Goal: Transaction & Acquisition: Purchase product/service

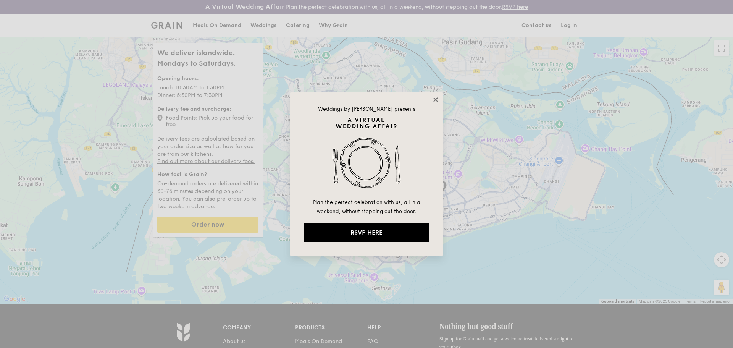
click at [435, 99] on icon at bounding box center [435, 99] width 7 height 7
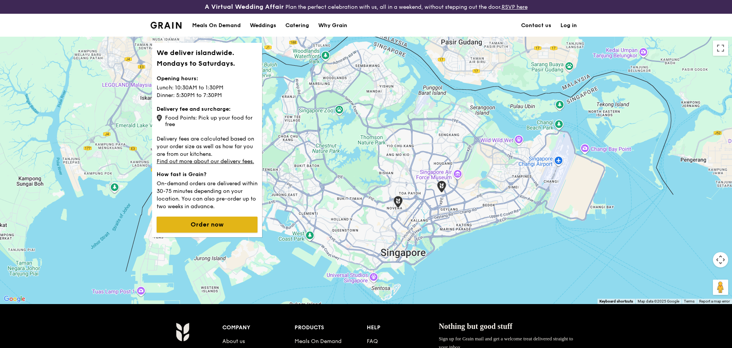
click at [220, 226] on button "Order now" at bounding box center [207, 225] width 101 height 16
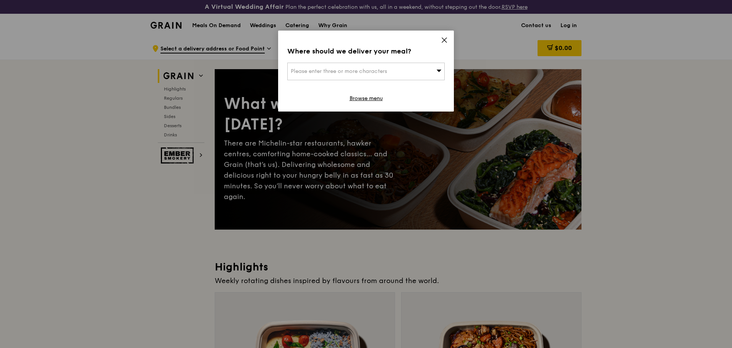
click at [348, 69] on span "Please enter three or more characters" at bounding box center [339, 71] width 96 height 6
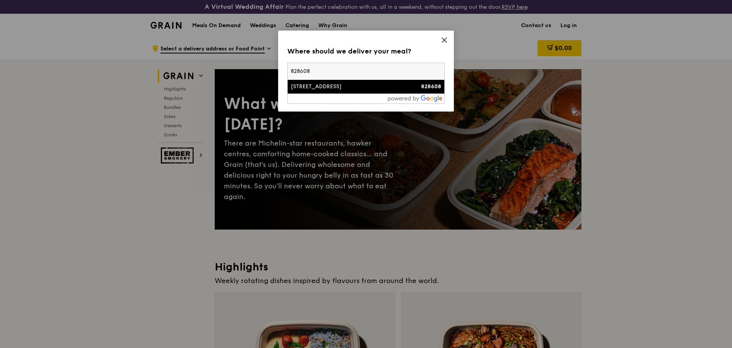
type input "828608"
click at [341, 84] on div "[STREET_ADDRESS]" at bounding box center [347, 87] width 113 height 8
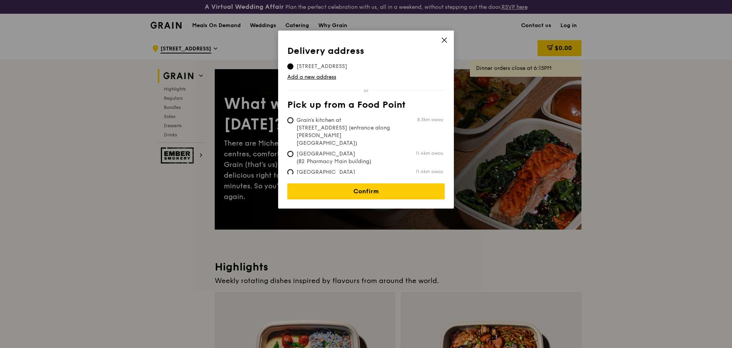
click at [356, 66] on span "[STREET_ADDRESS]" at bounding box center [321, 67] width 69 height 8
click at [293, 66] on input "[STREET_ADDRESS]" at bounding box center [290, 66] width 6 height 6
click at [387, 186] on link "Confirm" at bounding box center [365, 191] width 157 height 16
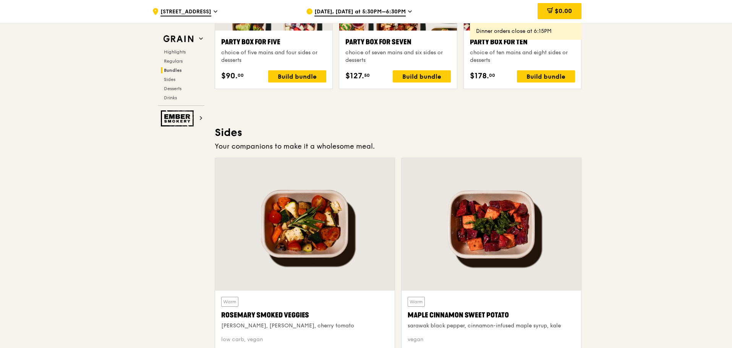
scroll to position [1642, 0]
